Goal: Use online tool/utility: Utilize a website feature to perform a specific function

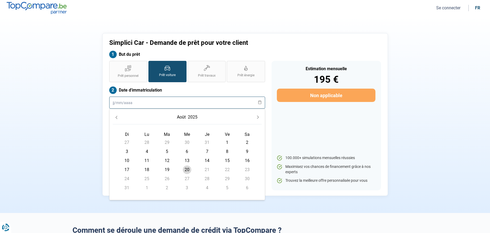
click at [128, 104] on input "text" at bounding box center [187, 102] width 156 height 12
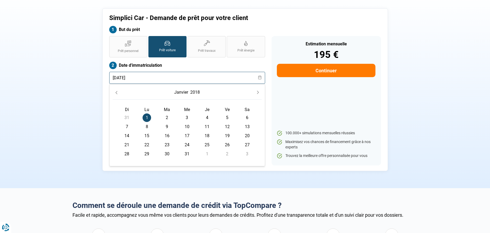
scroll to position [22, 0]
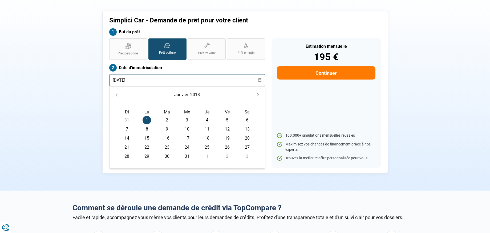
type input "[DATE]"
click at [260, 81] on icon at bounding box center [260, 80] width 4 height 4
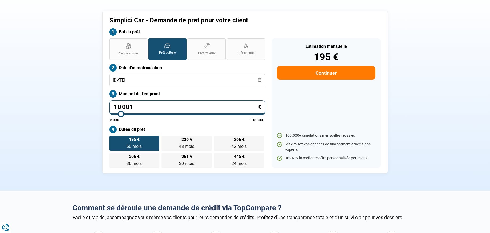
drag, startPoint x: 132, startPoint y: 106, endPoint x: 112, endPoint y: 107, distance: 20.5
click at [112, 107] on input "10 001" at bounding box center [187, 107] width 156 height 15
type input "1"
type input "5000"
type input "10"
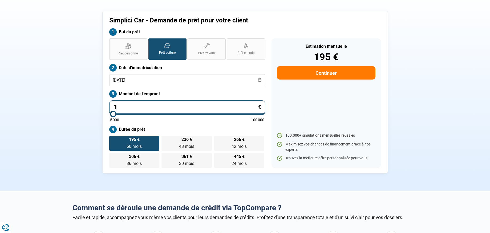
type input "5000"
type input "105"
type input "5000"
type input "1 050"
type input "5000"
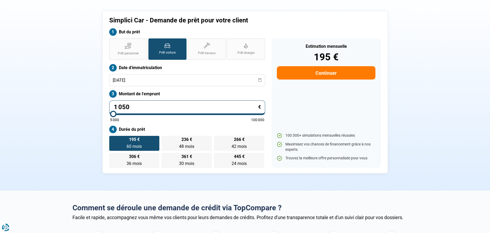
type input "10 500"
type input "10500"
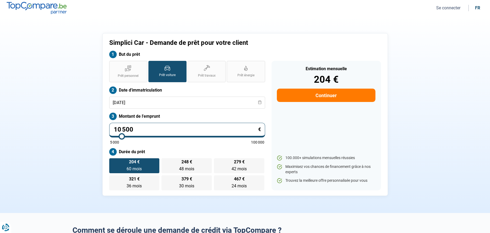
scroll to position [1, 0]
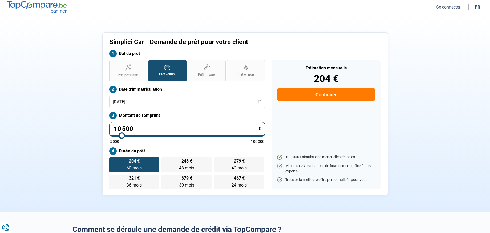
drag, startPoint x: 116, startPoint y: 128, endPoint x: 138, endPoint y: 128, distance: 22.1
click at [138, 128] on input "10 500" at bounding box center [187, 129] width 156 height 15
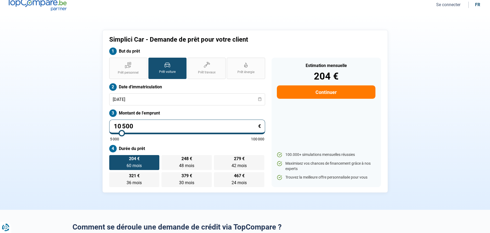
scroll to position [4, 0]
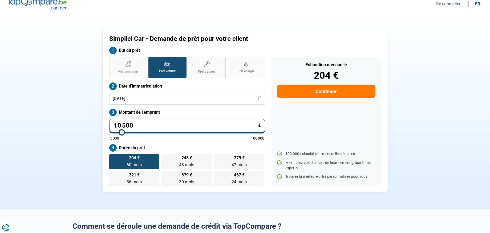
type input "1"
type input "5000"
type input "0"
type input "5000"
type input "8"
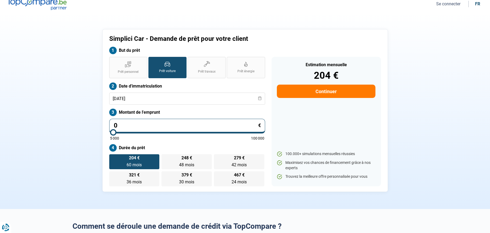
type input "5000"
type input "85"
type input "5000"
type input "850"
type input "5000"
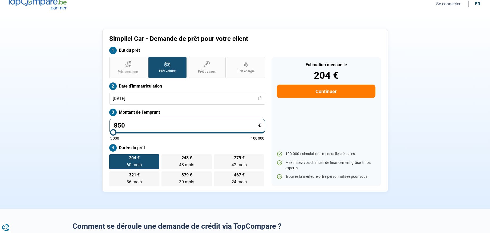
type input "8 500"
type input "8500"
type input "8 500"
radio input "true"
click at [237, 145] on label "Durée du prêt" at bounding box center [187, 147] width 156 height 7
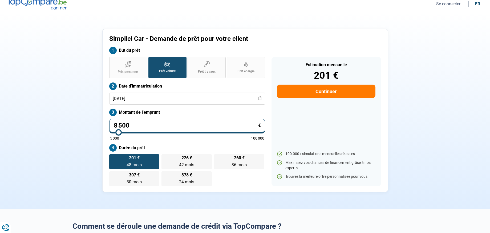
scroll to position [0, 0]
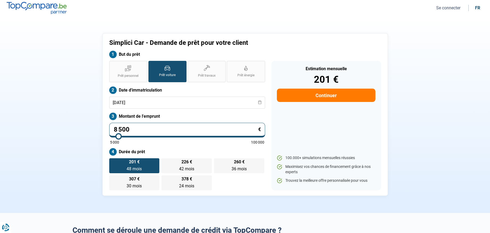
drag, startPoint x: 129, startPoint y: 128, endPoint x: 108, endPoint y: 133, distance: 21.8
click at [108, 133] on div "Prêt personnel Prêt voiture Prêt travaux Prêt énergie Prêt voiture Date d'immat…" at bounding box center [187, 125] width 162 height 129
drag, startPoint x: 128, startPoint y: 128, endPoint x: 111, endPoint y: 130, distance: 17.4
click at [111, 130] on input "8 500" at bounding box center [187, 130] width 156 height 15
type input "1"
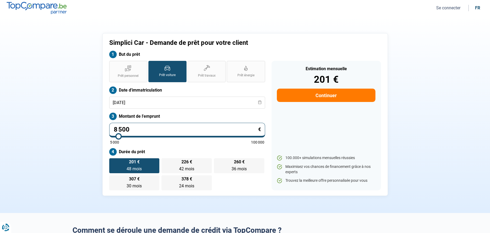
type input "5000"
type input "19"
type input "5000"
type input "199"
type input "5000"
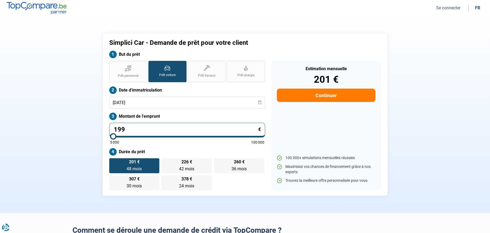
type input "1 999"
type input "5000"
type input "19 999"
type input "20000"
type input "19 999"
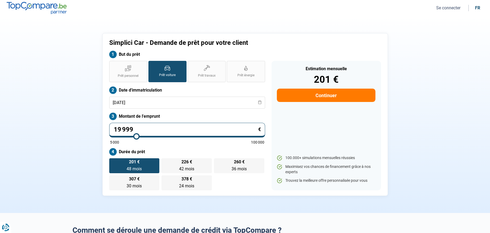
type input "20000"
radio input "false"
click at [202, 143] on div "5 000 100 000" at bounding box center [187, 142] width 154 height 4
drag, startPoint x: 118, startPoint y: 128, endPoint x: 136, endPoint y: 128, distance: 18.9
click at [136, 128] on input "19 999" at bounding box center [187, 130] width 156 height 15
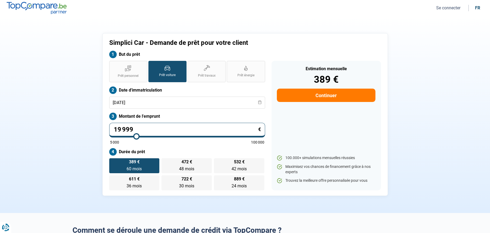
type input "17"
type input "5000"
type input "170"
type input "5000"
type input "1 700"
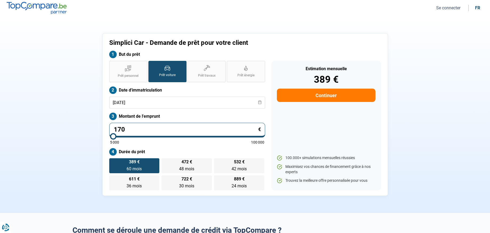
type input "5000"
type input "17 000"
type input "17000"
type input "17 000"
click at [171, 147] on div "Prêt personnel Prêt voiture Prêt travaux Prêt énergie Prêt voiture Date d'immat…" at bounding box center [187, 125] width 162 height 129
